Goal: Information Seeking & Learning: Learn about a topic

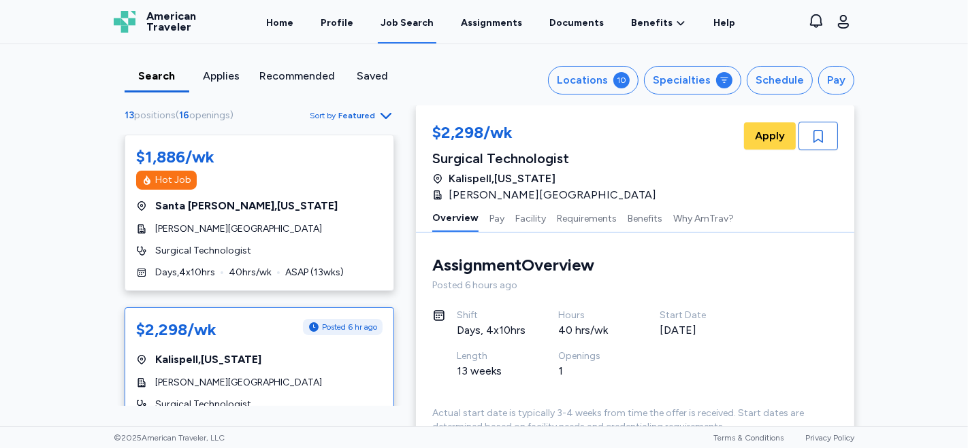
scroll to position [6, 0]
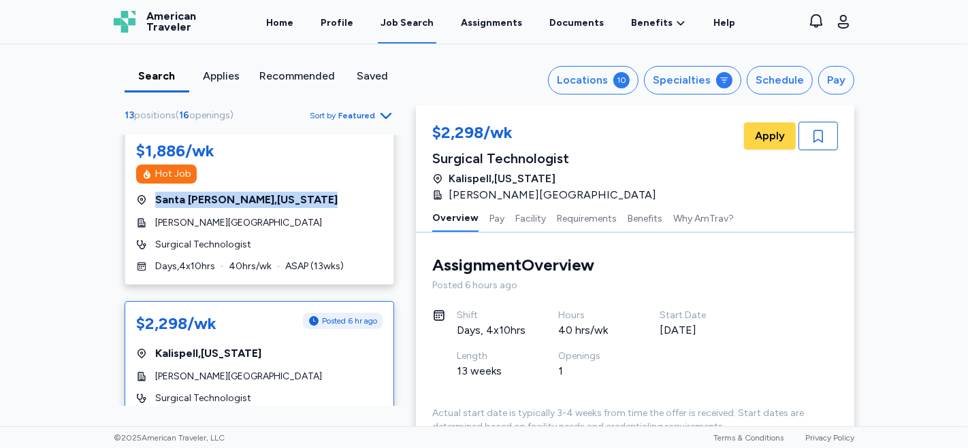
drag, startPoint x: 377, startPoint y: 176, endPoint x: 381, endPoint y: 197, distance: 21.5
click at [381, 197] on div "$1,886/wk Hot Job [GEOGRAPHIC_DATA] , [US_STATE][GEOGRAPHIC_DATA][PERSON_NAME] …" at bounding box center [259, 271] width 291 height 272
click at [407, 220] on div "13 positions ( 16 openings ) Sort by Featured $1,886/wk Hot Job [GEOGRAPHIC_DAT…" at bounding box center [259, 256] width 313 height 299
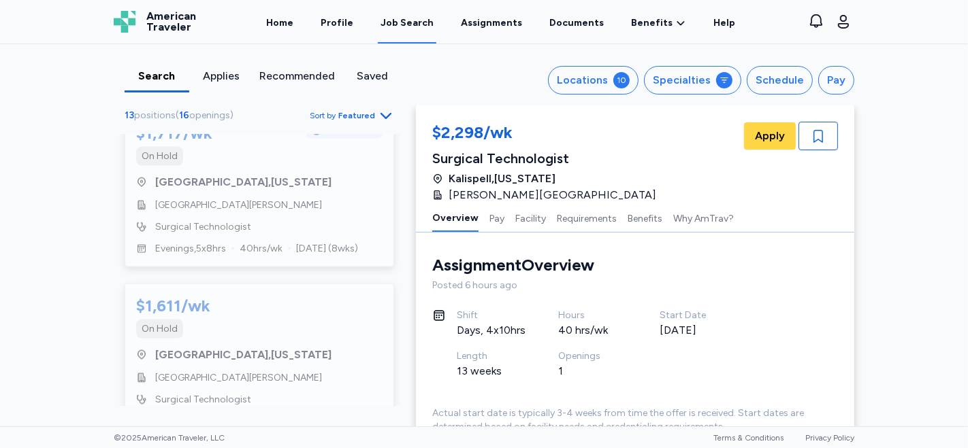
scroll to position [1818, 0]
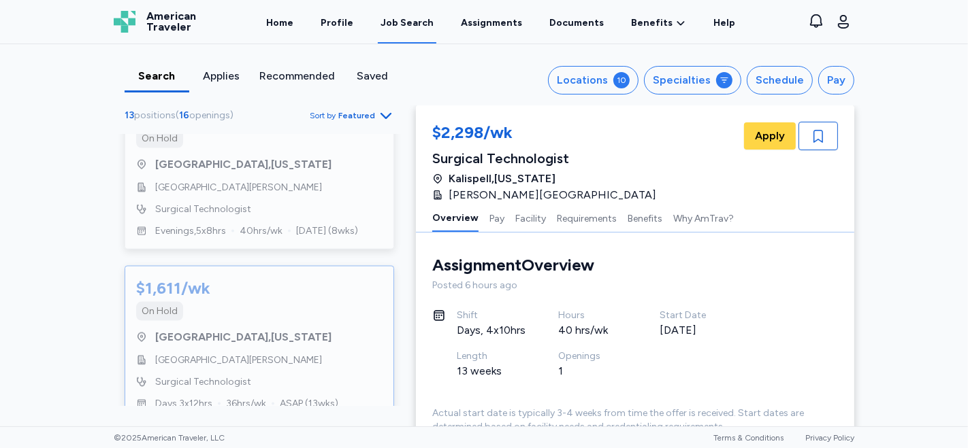
click at [299, 329] on div "[GEOGRAPHIC_DATA] , [US_STATE]" at bounding box center [259, 337] width 246 height 16
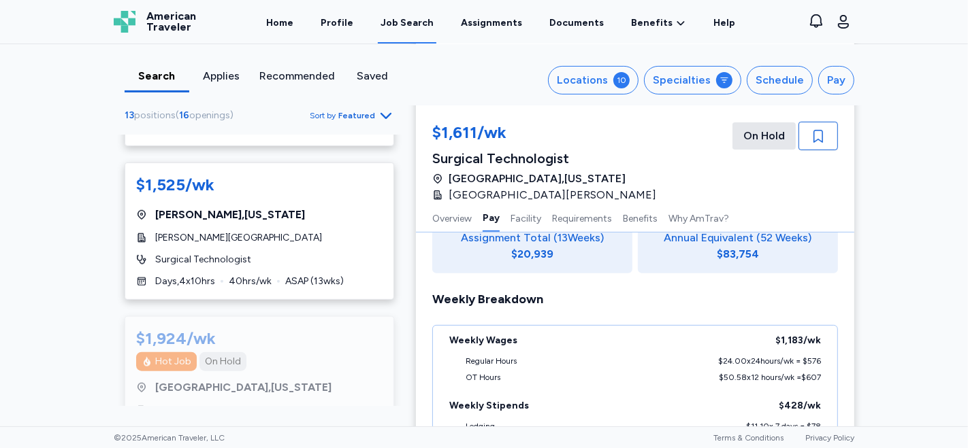
scroll to position [1141, 0]
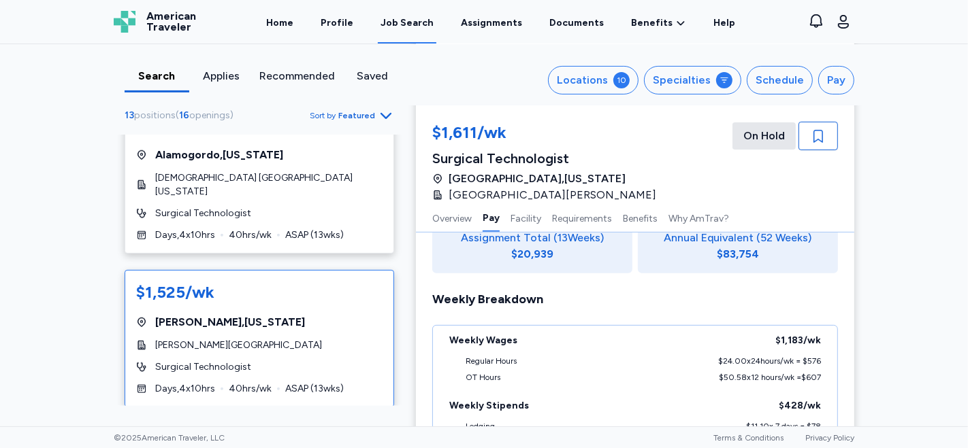
click at [245, 308] on div "$1,525/[PERSON_NAME][GEOGRAPHIC_DATA] , [US_STATE][GEOGRAPHIC_DATA][PERSON_NAME…" at bounding box center [259, 338] width 269 height 137
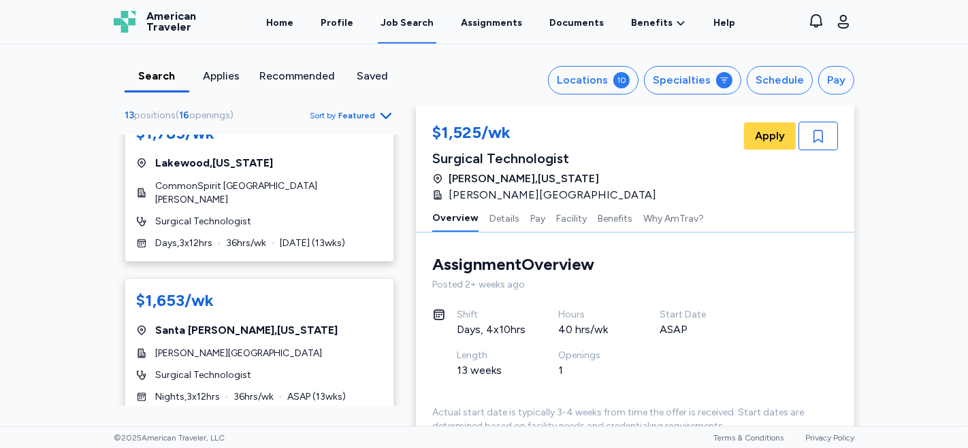
scroll to position [885, 0]
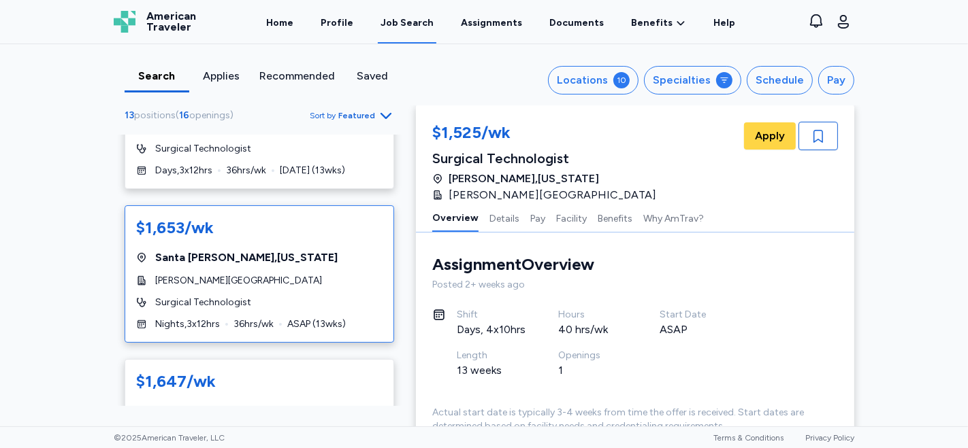
click at [234, 274] on span "[PERSON_NAME][GEOGRAPHIC_DATA]" at bounding box center [238, 281] width 167 height 14
